Goal: Information Seeking & Learning: Learn about a topic

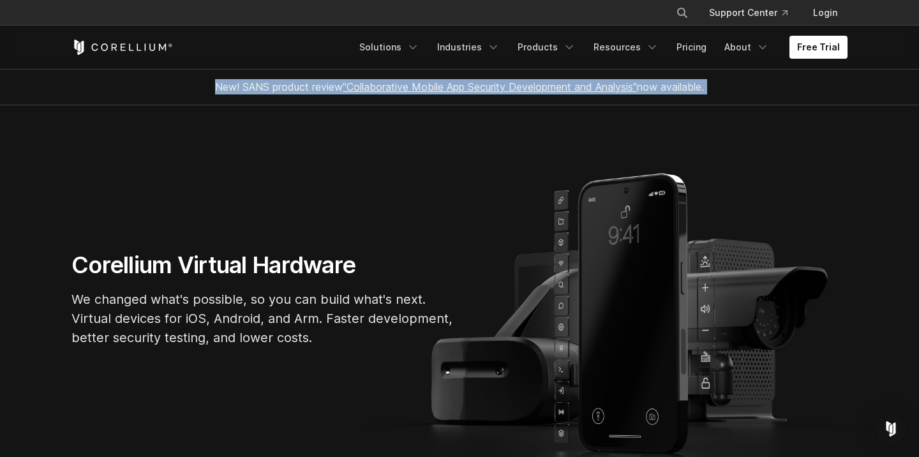
drag, startPoint x: 821, startPoint y: 152, endPoint x: 203, endPoint y: 8, distance: 634.6
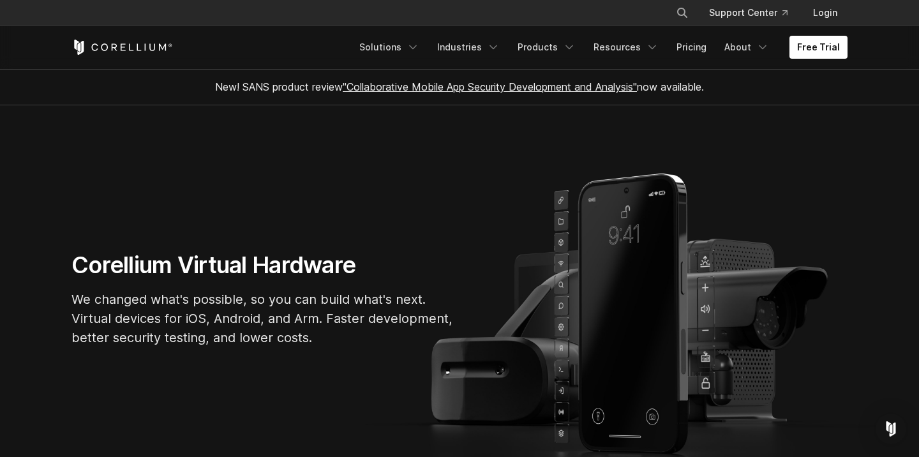
click at [216, 13] on div "× Search our site... Support Center Login" at bounding box center [460, 12] width 776 height 23
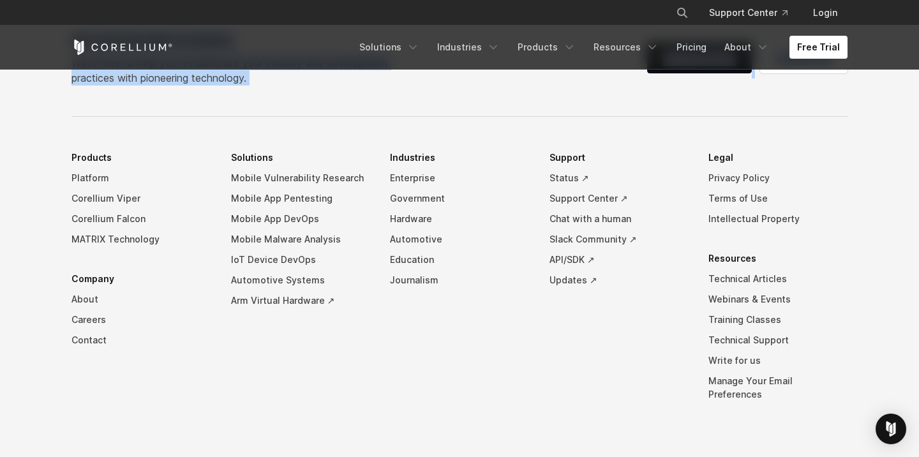
scroll to position [3015, 0]
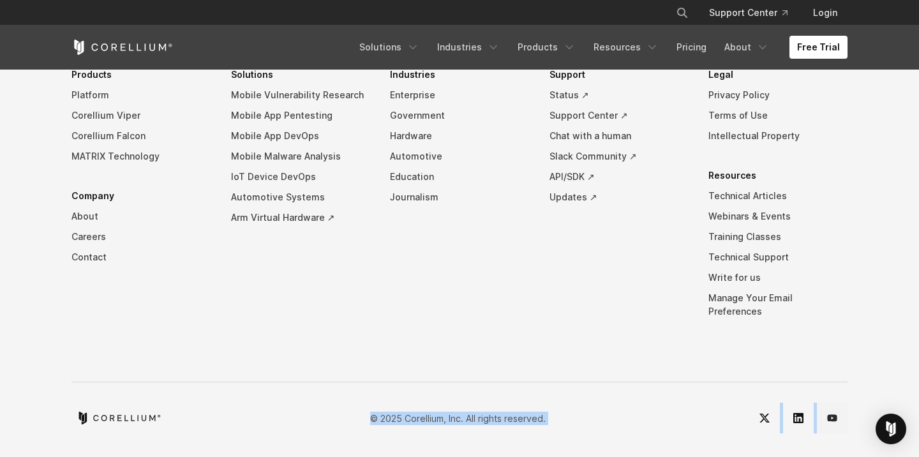
drag, startPoint x: 216, startPoint y: 13, endPoint x: 847, endPoint y: 423, distance: 752.6
click at [847, 423] on link "YouTube" at bounding box center [832, 418] width 31 height 31
click at [684, 442] on footer "Get started with Corellium We’re here to help you revolutionize your security a…" at bounding box center [459, 172] width 919 height 573
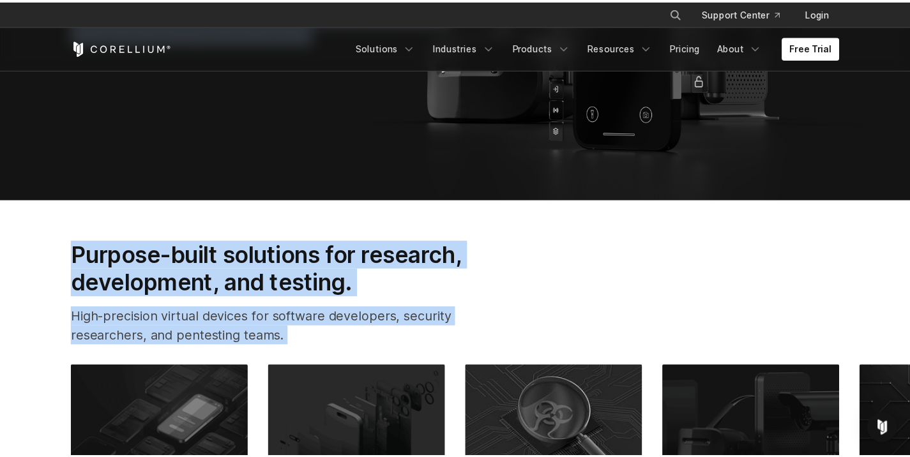
scroll to position [0, 0]
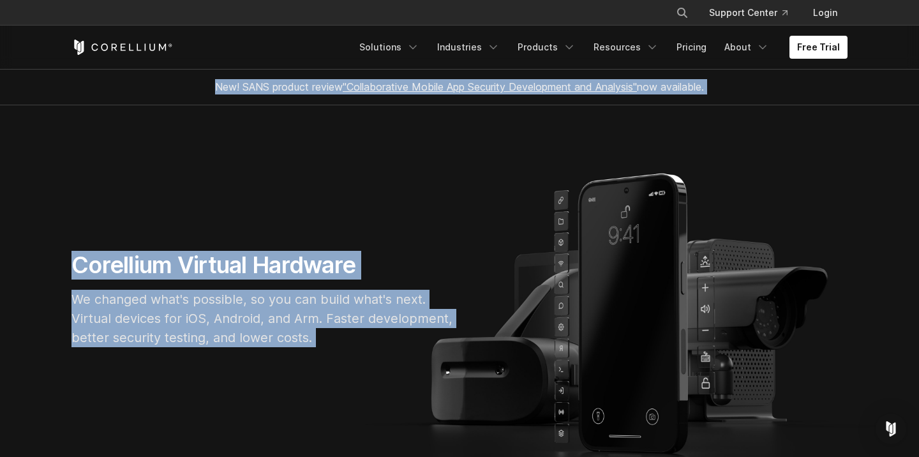
drag, startPoint x: 684, startPoint y: 442, endPoint x: 312, endPoint y: 31, distance: 555.0
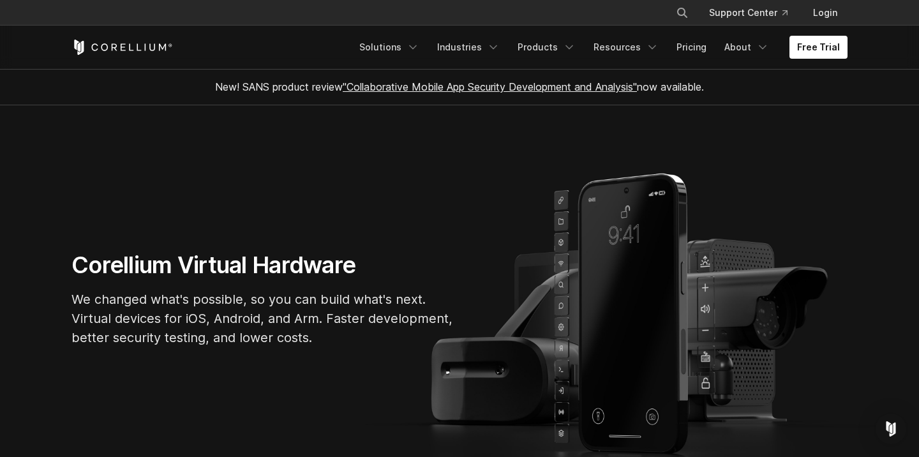
click at [313, 31] on div "Free Trial Solutions IoT" at bounding box center [460, 47] width 776 height 43
click at [416, 45] on link "Solutions" at bounding box center [389, 47] width 75 height 23
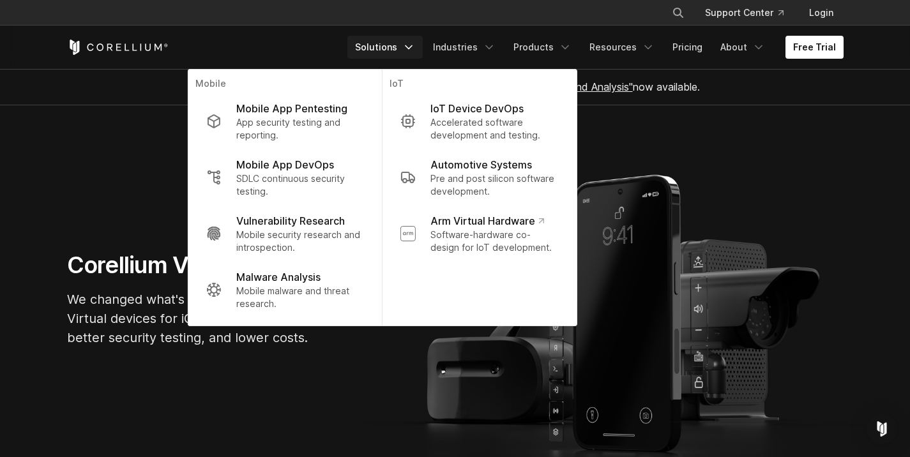
click at [639, 165] on section "Corellium Virtual Hardware We changed what's possible, so you can build what's …" at bounding box center [455, 304] width 910 height 398
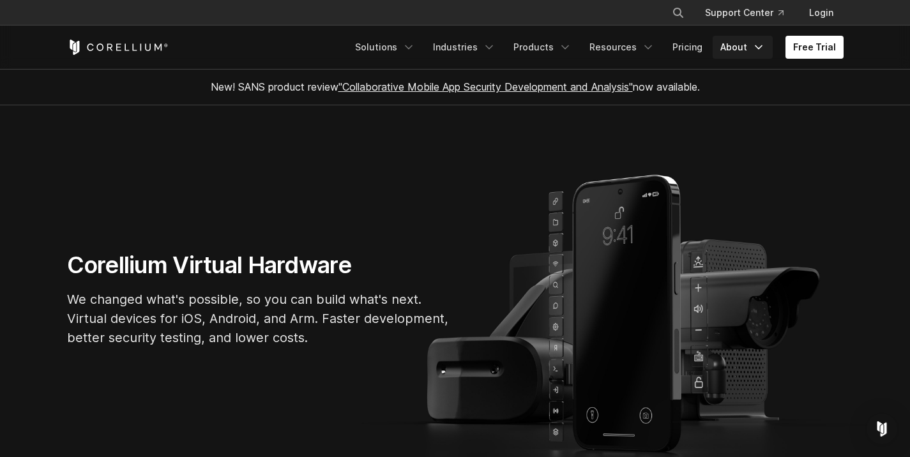
click at [759, 45] on icon "Navigation Menu" at bounding box center [758, 47] width 13 height 13
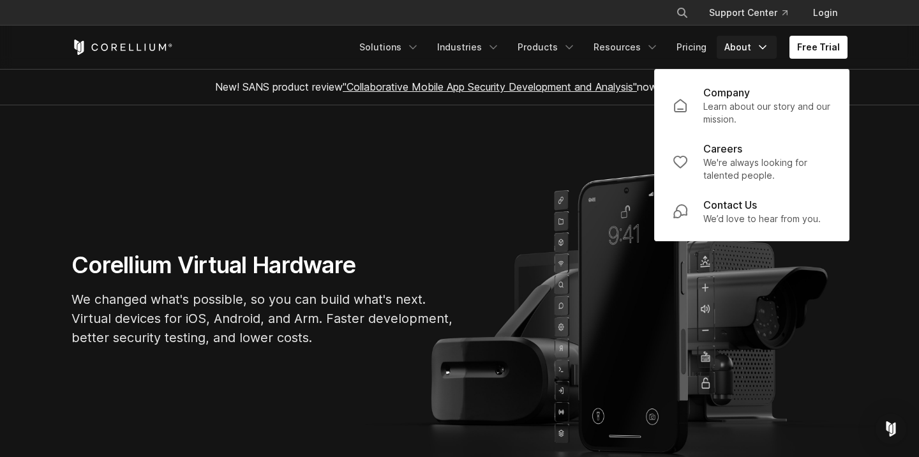
click at [371, 207] on section "Corellium Virtual Hardware We changed what's possible, so you can build what's …" at bounding box center [459, 304] width 919 height 398
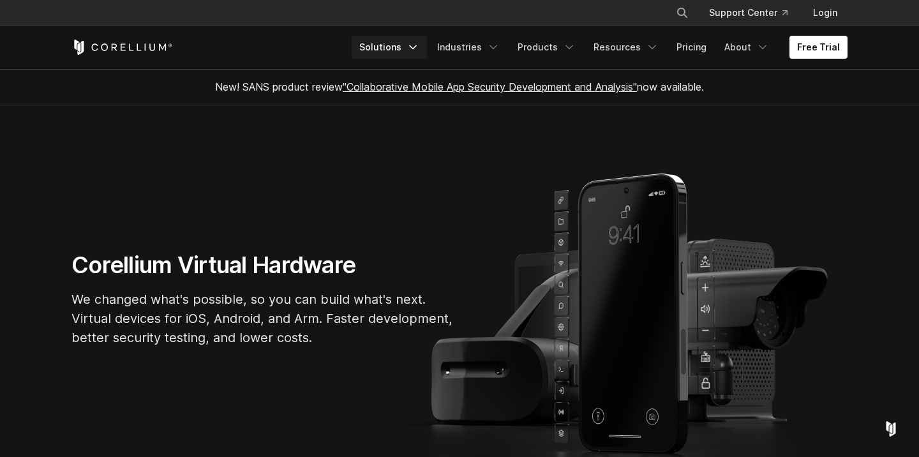
click at [395, 50] on link "Solutions" at bounding box center [389, 47] width 75 height 23
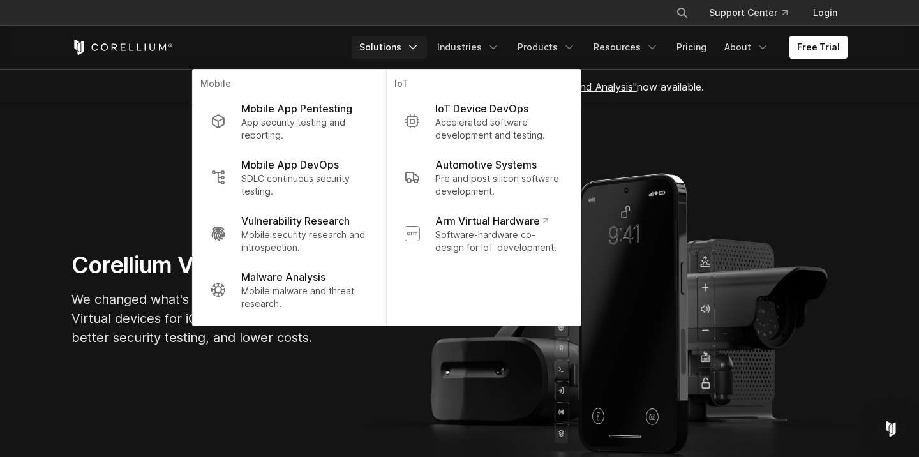
click at [636, 241] on section "Corellium Virtual Hardware We changed what's possible, so you can build what's …" at bounding box center [459, 304] width 919 height 398
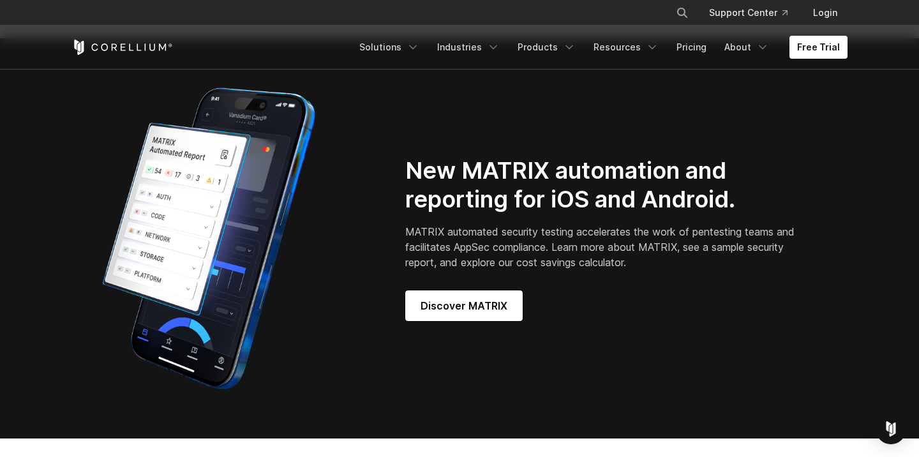
scroll to position [993, 0]
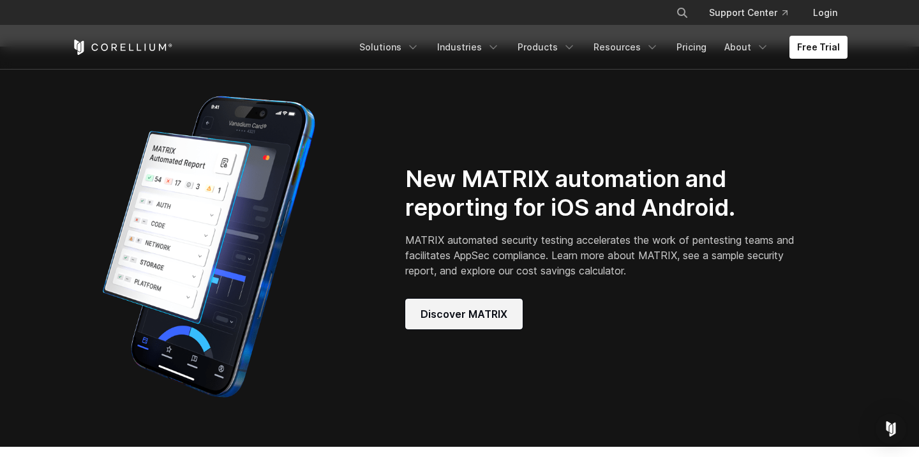
click at [475, 322] on span "Discover MATRIX" at bounding box center [464, 313] width 87 height 15
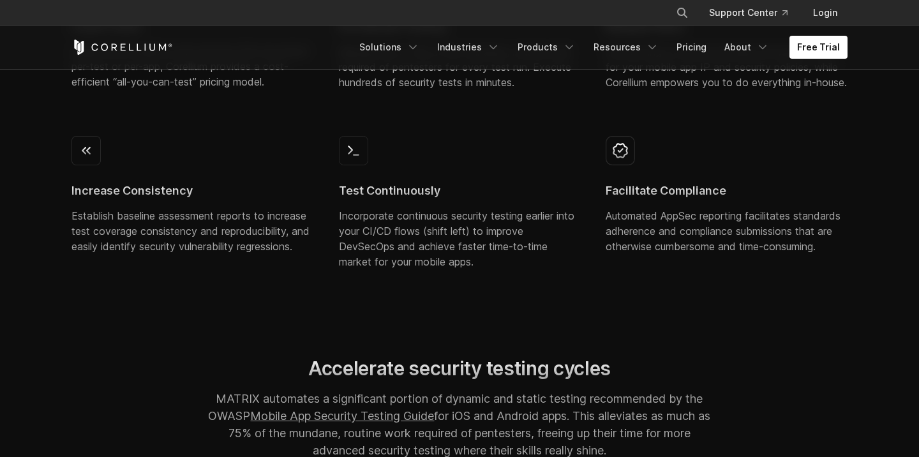
click at [505, 252] on div "Test Continuously Incorporate continuous security testing earlier into your CI/…" at bounding box center [460, 208] width 262 height 165
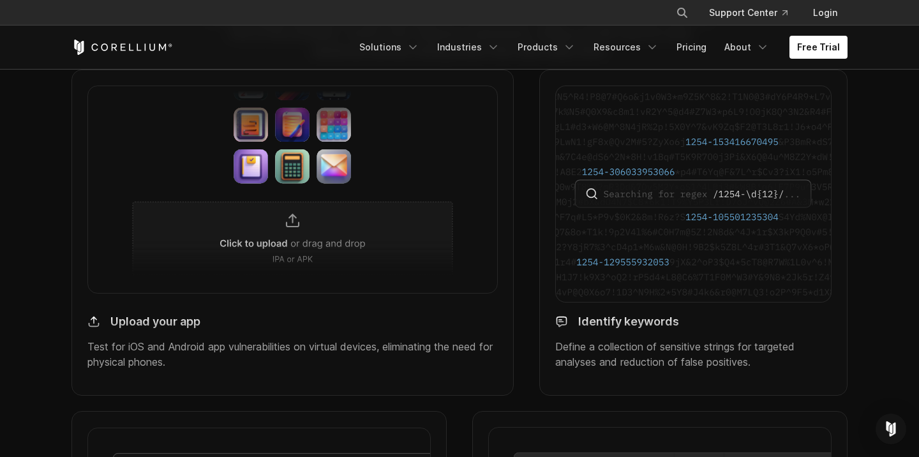
scroll to position [1164, 0]
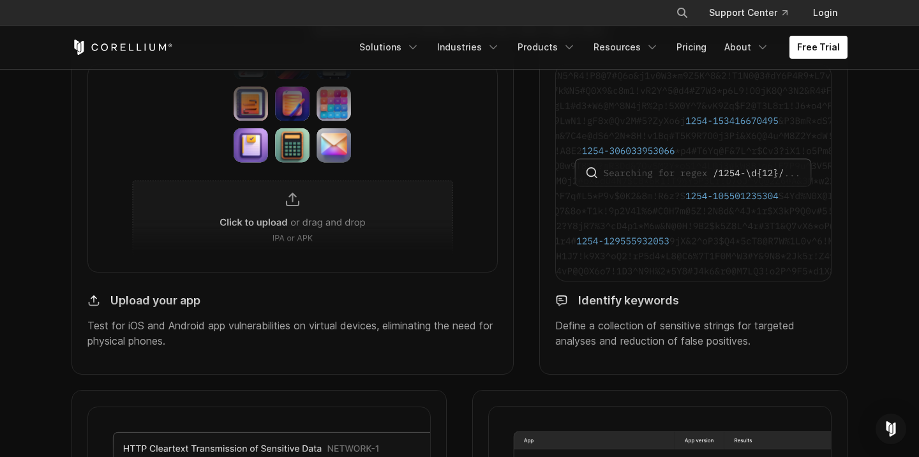
click at [221, 241] on img at bounding box center [292, 167] width 410 height 207
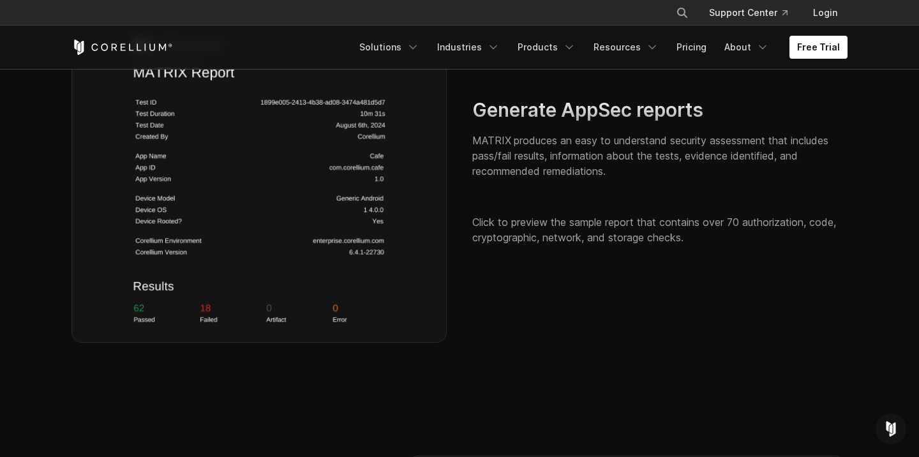
scroll to position [1967, 0]
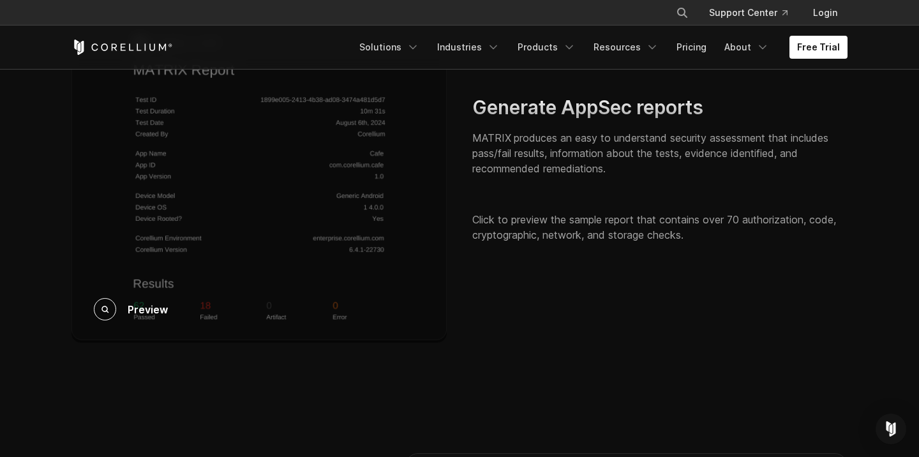
click at [294, 239] on div "Preview" at bounding box center [259, 169] width 375 height 347
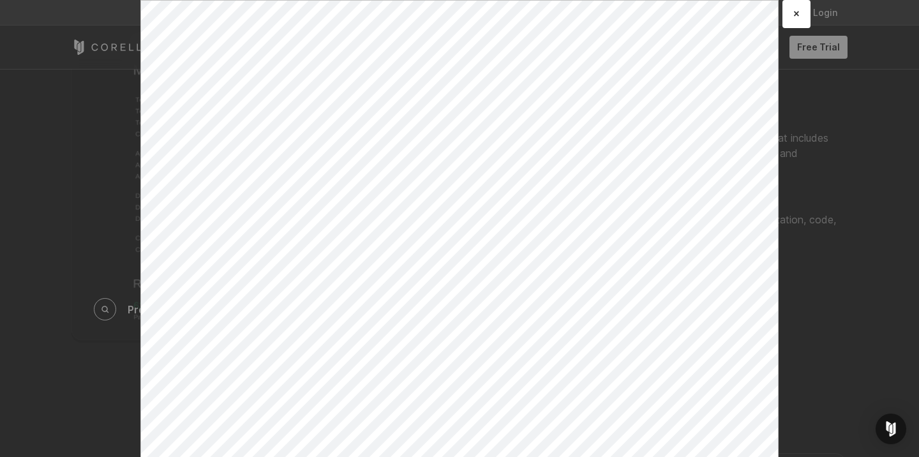
scroll to position [0, 0]
click at [841, 269] on div "× Loading..." at bounding box center [459, 228] width 919 height 457
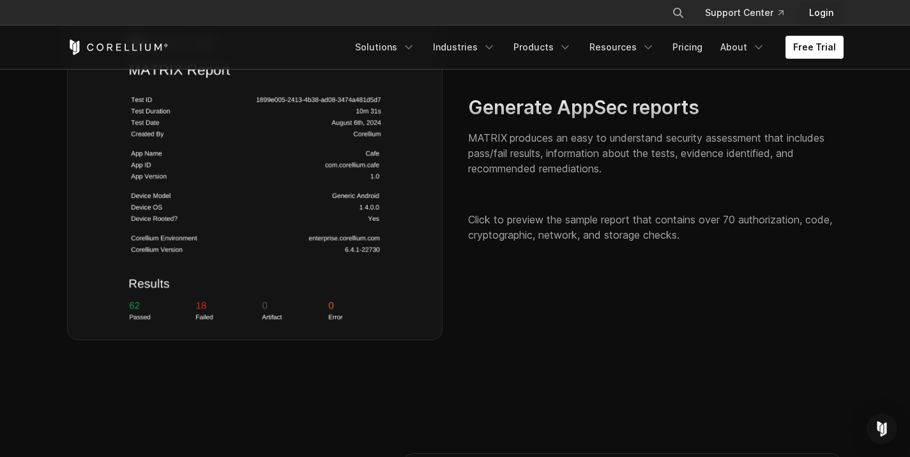
click at [824, 16] on link "Login" at bounding box center [821, 12] width 45 height 23
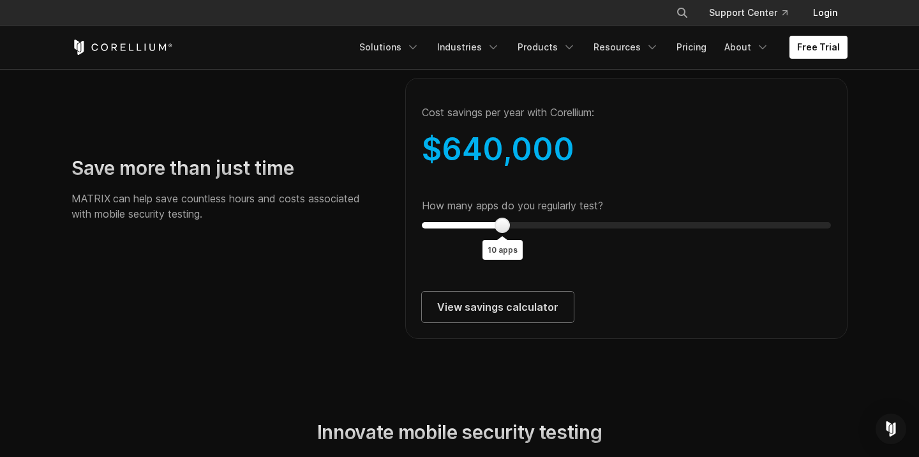
scroll to position [2321, 0]
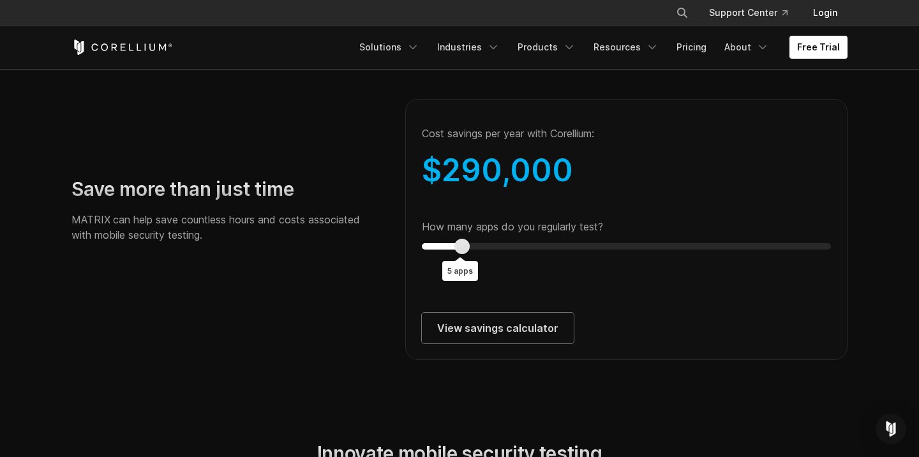
type input "*"
click at [456, 254] on div at bounding box center [453, 246] width 15 height 15
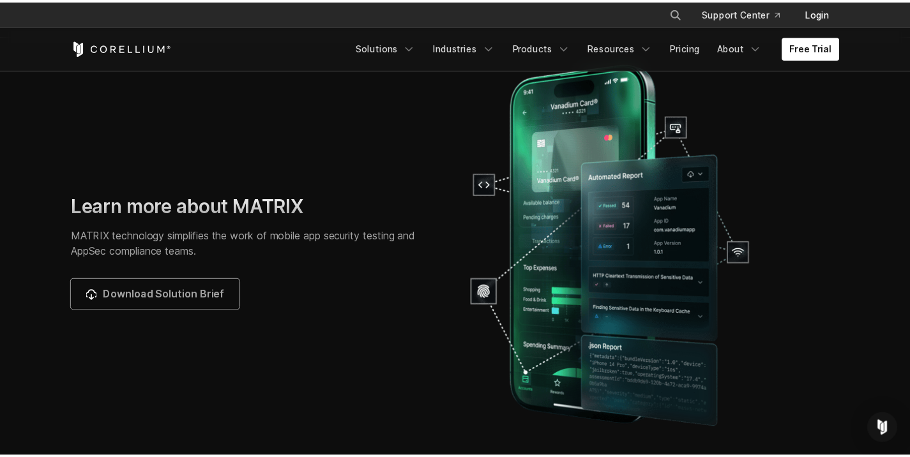
scroll to position [4026, 0]
